Goal: Obtain resource: Download file/media

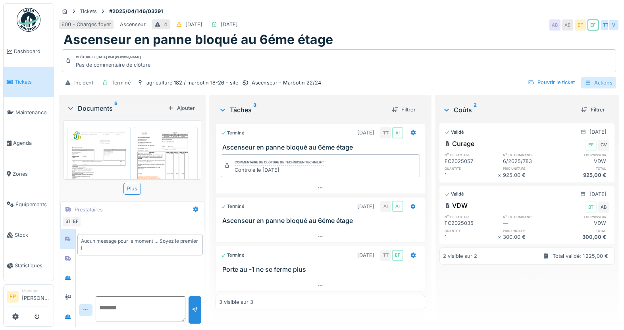
click at [464, 82] on div "Actions" at bounding box center [598, 83] width 35 height 12
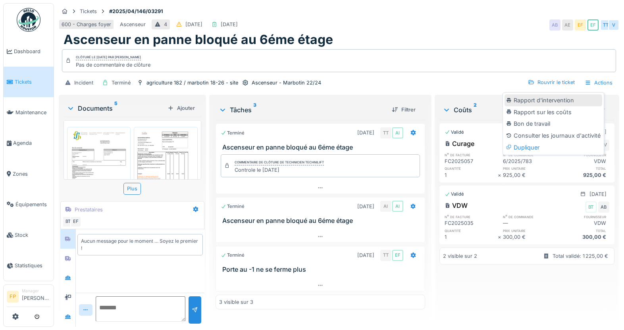
click at [464, 101] on div "Rapport d'intervention" at bounding box center [553, 100] width 98 height 12
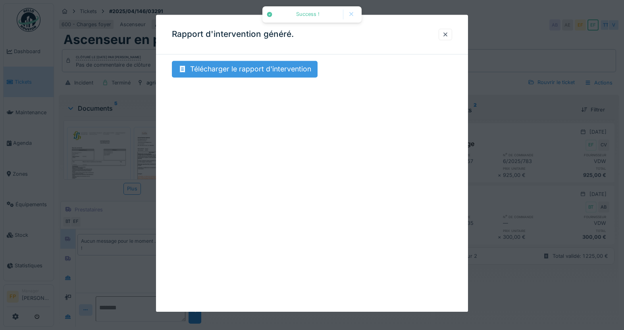
click at [273, 63] on div "Télécharger le rapport d'intervention" at bounding box center [245, 69] width 146 height 17
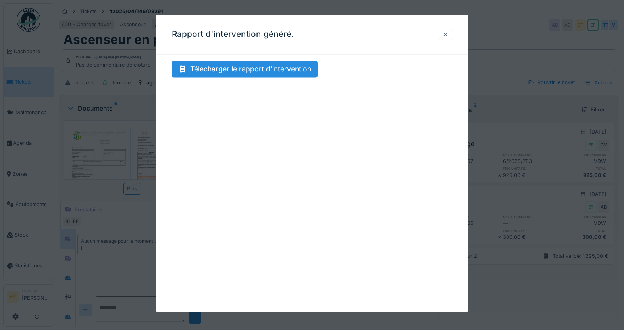
click at [448, 34] on div at bounding box center [445, 35] width 6 height 8
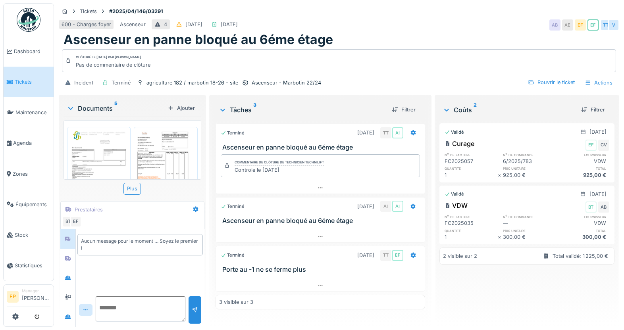
click at [98, 154] on img at bounding box center [99, 171] width 60 height 84
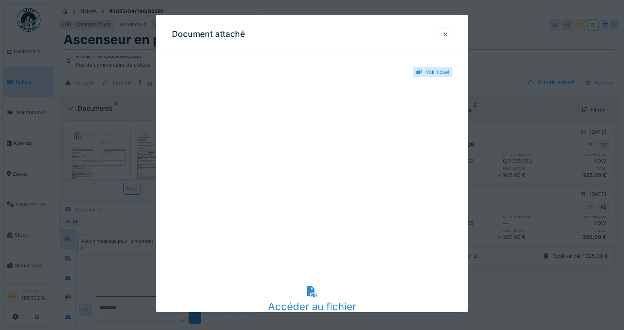
click at [340, 23] on div "Document attaché" at bounding box center [312, 35] width 312 height 40
click at [448, 31] on div at bounding box center [445, 35] width 6 height 8
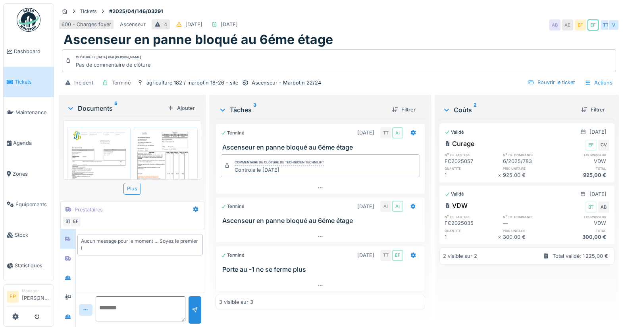
click at [170, 156] on img at bounding box center [166, 167] width 60 height 77
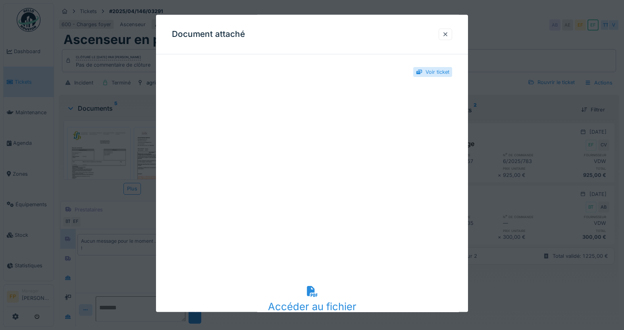
drag, startPoint x: 394, startPoint y: 28, endPoint x: 402, endPoint y: 27, distance: 7.6
click at [394, 28] on div "Document attaché" at bounding box center [312, 35] width 312 height 40
click at [448, 37] on div at bounding box center [445, 35] width 6 height 8
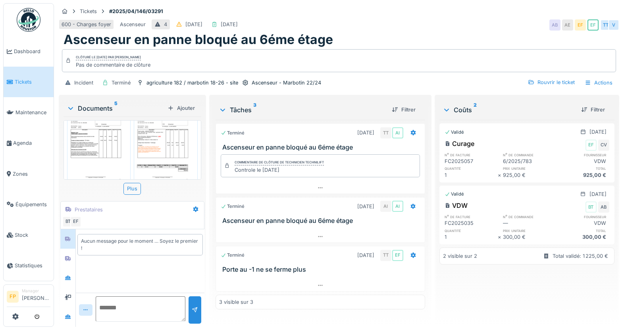
scroll to position [131, 0]
click at [97, 134] on img at bounding box center [99, 142] width 60 height 77
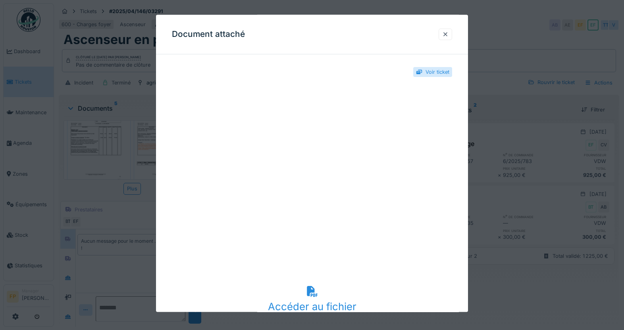
click at [361, 38] on div "Document attaché" at bounding box center [312, 35] width 312 height 40
click at [448, 33] on div at bounding box center [445, 35] width 6 height 8
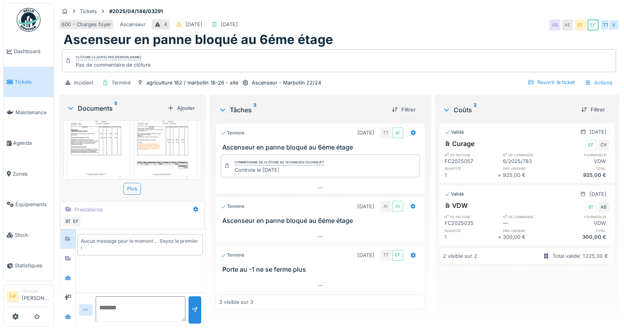
click at [167, 133] on img at bounding box center [166, 142] width 60 height 77
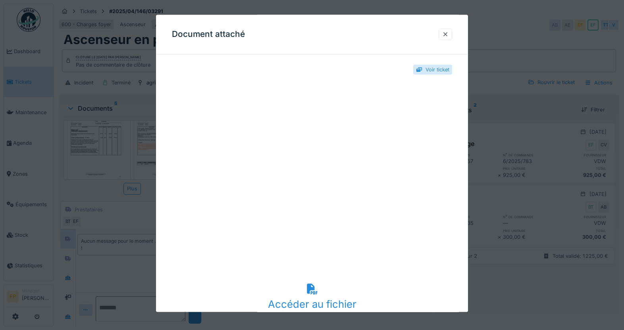
scroll to position [0, 0]
drag, startPoint x: 408, startPoint y: 25, endPoint x: 424, endPoint y: 26, distance: 16.3
click at [407, 26] on div "Document attaché" at bounding box center [312, 35] width 312 height 40
click at [448, 35] on div at bounding box center [445, 35] width 6 height 8
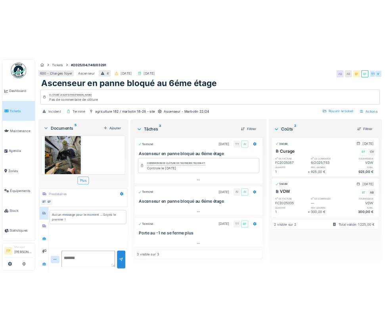
scroll to position [148, 0]
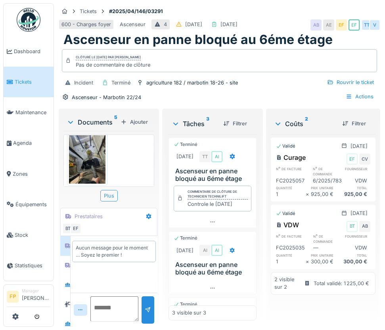
click at [111, 200] on div "Plus" at bounding box center [108, 196] width 17 height 12
